Goal: Information Seeking & Learning: Learn about a topic

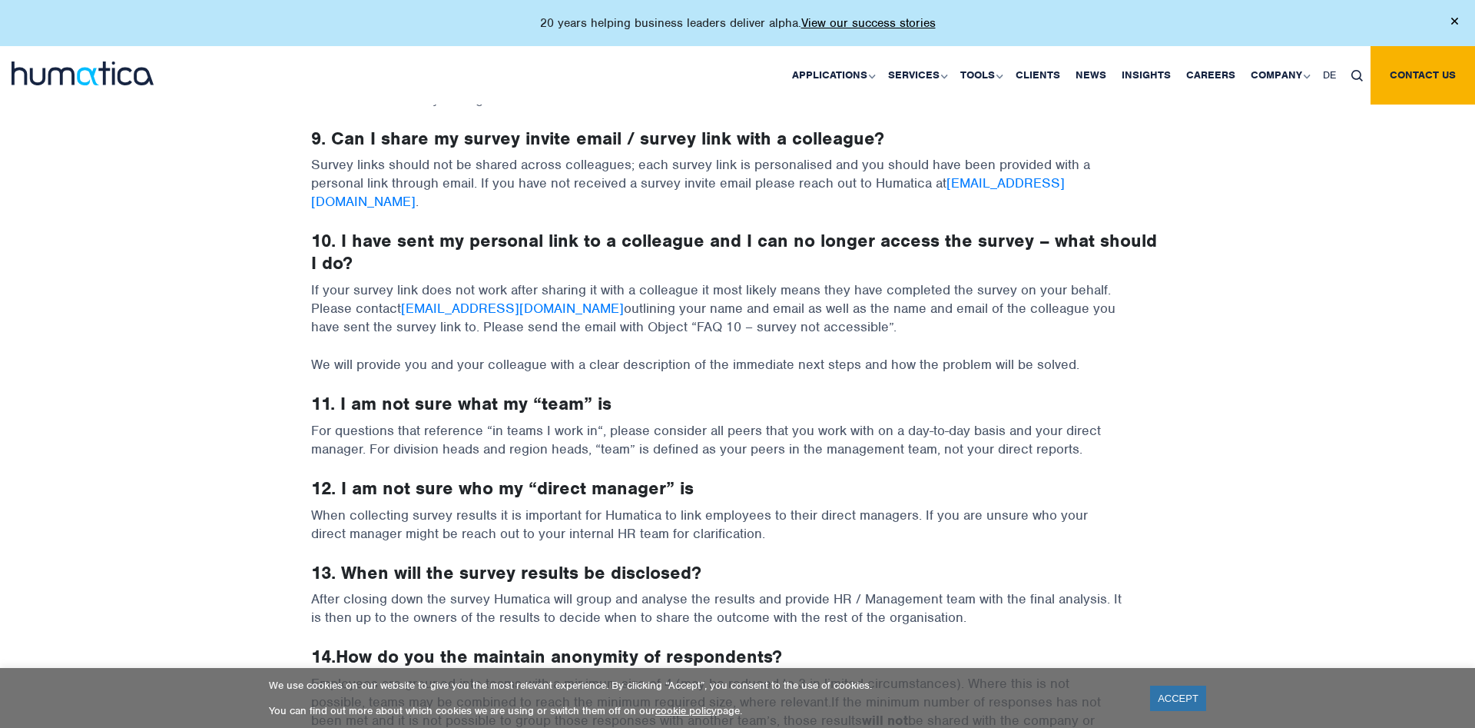
scroll to position [1176, 0]
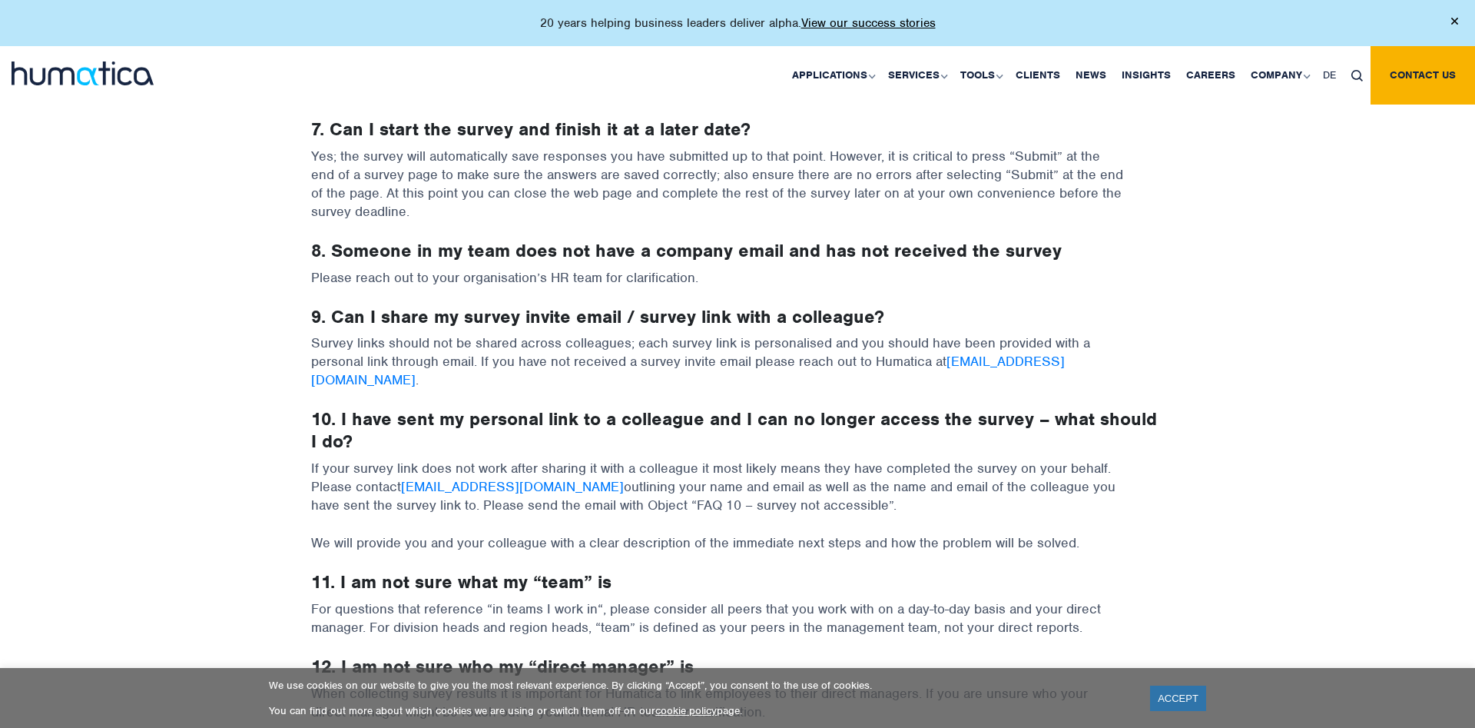
scroll to position [762, 0]
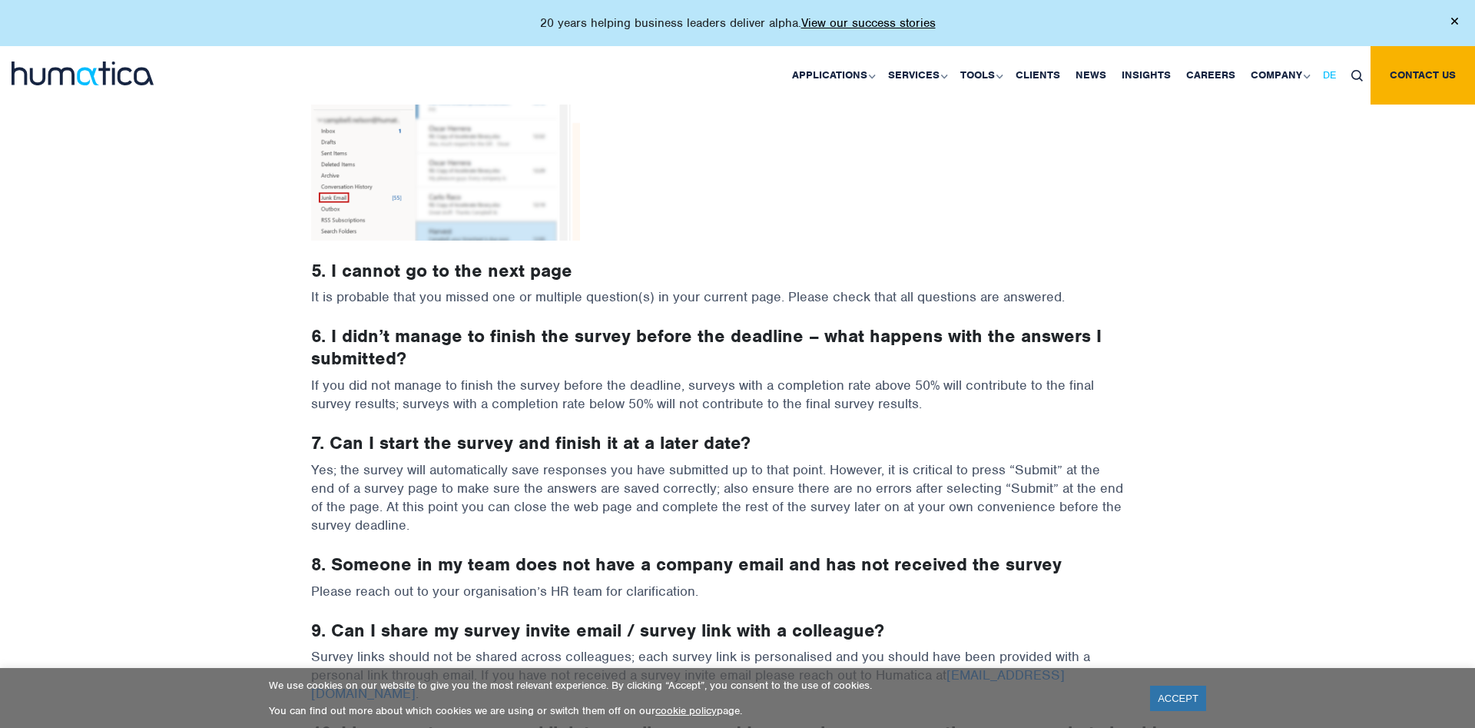
click at [1337, 68] on link "DE" at bounding box center [1330, 75] width 28 height 58
click at [1340, 77] on link "DE" at bounding box center [1330, 75] width 28 height 58
click at [1333, 71] on span "DE" at bounding box center [1329, 74] width 13 height 13
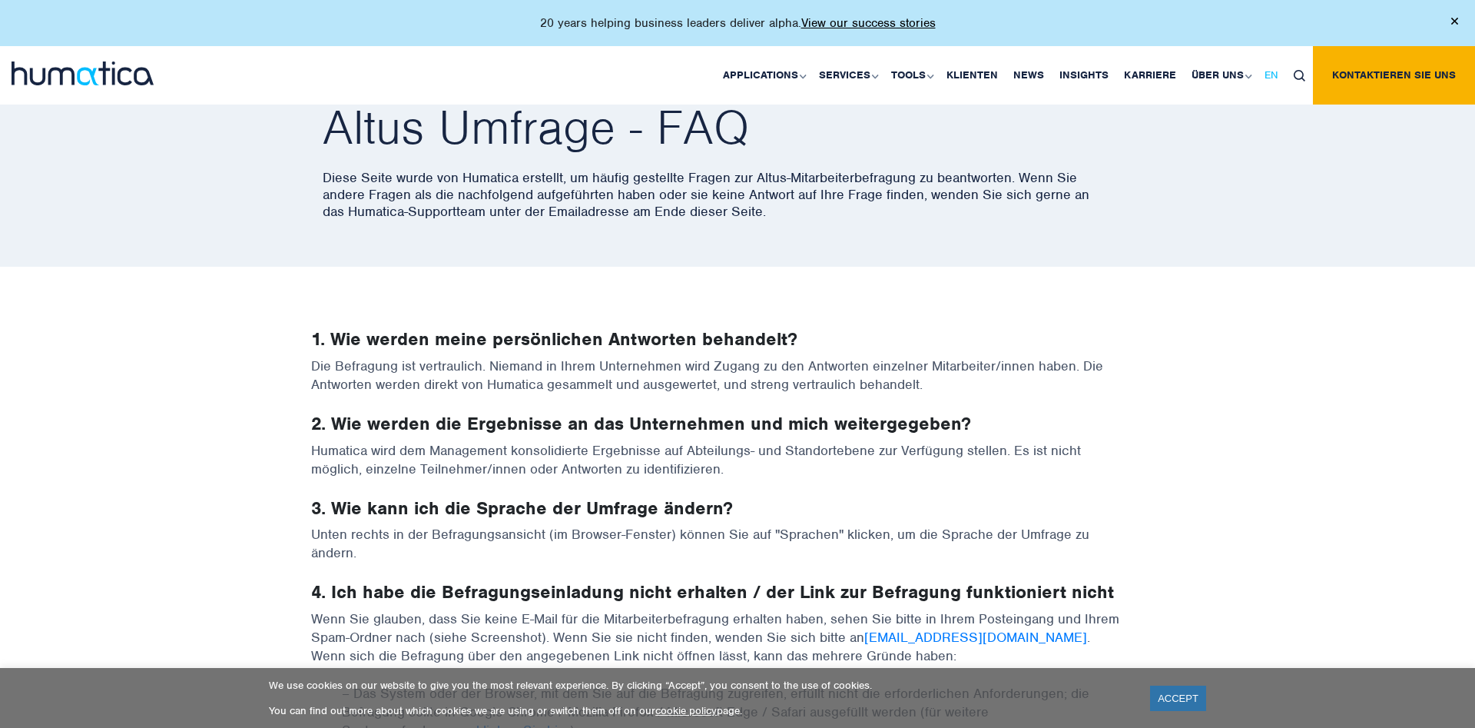
click at [1275, 72] on span "EN" at bounding box center [1272, 74] width 14 height 13
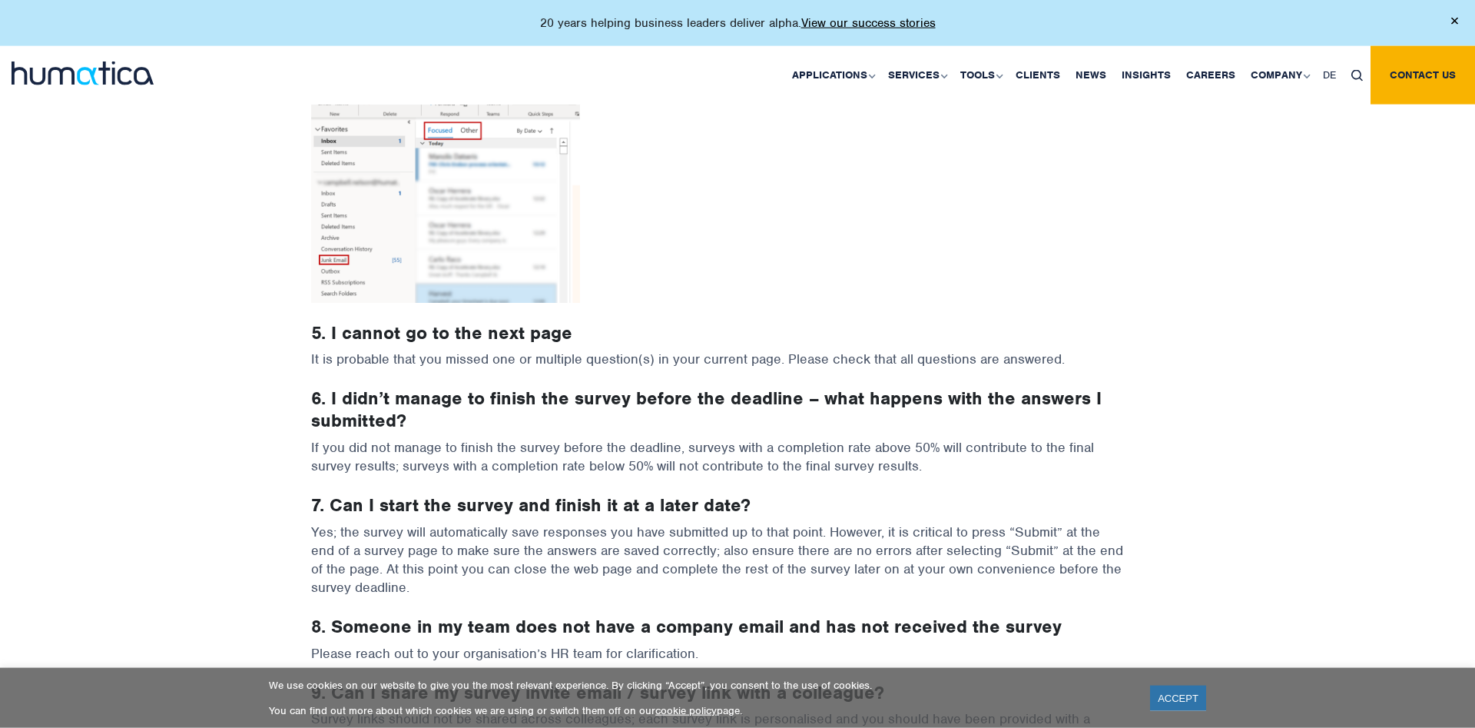
scroll to position [705, 0]
